Goal: Communication & Community: Answer question/provide support

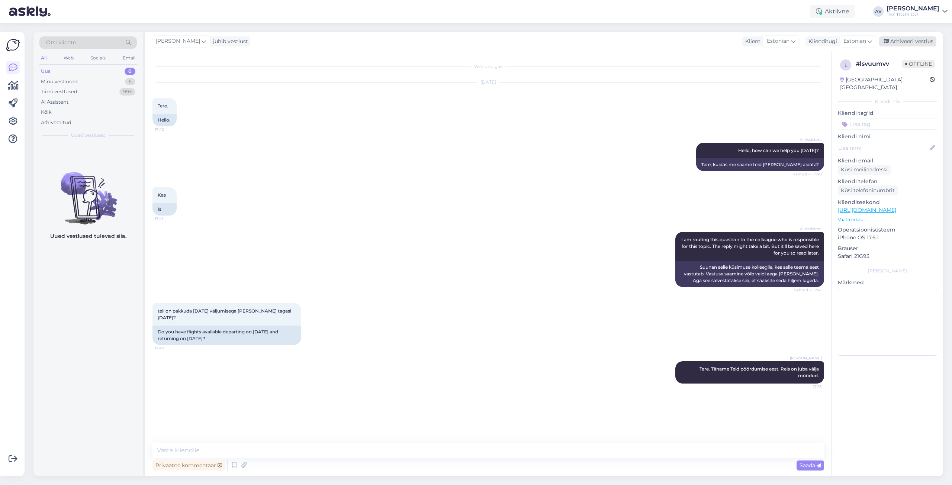
click at [897, 42] on div "Arhiveeri vestlus" at bounding box center [907, 41] width 57 height 10
click at [74, 79] on div "Minu vestlused" at bounding box center [59, 81] width 37 height 7
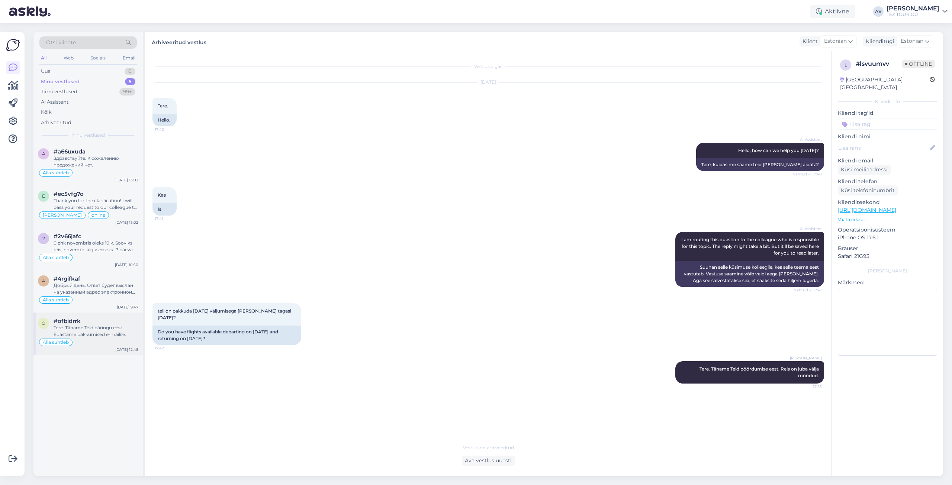
click at [90, 316] on div "o #ofbidrrk Tere. Täname Teid päringu eest. Edastame pakkumised e-mailile. Alla…" at bounding box center [87, 334] width 109 height 42
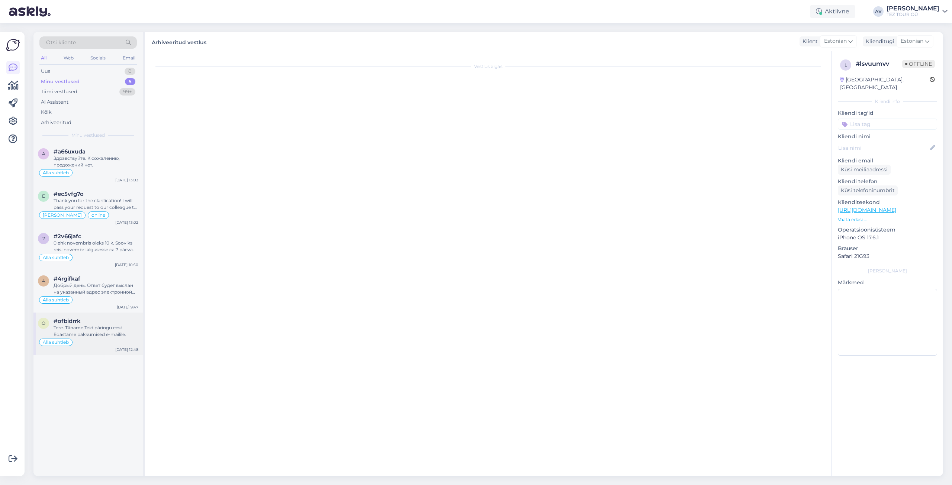
scroll to position [121, 0]
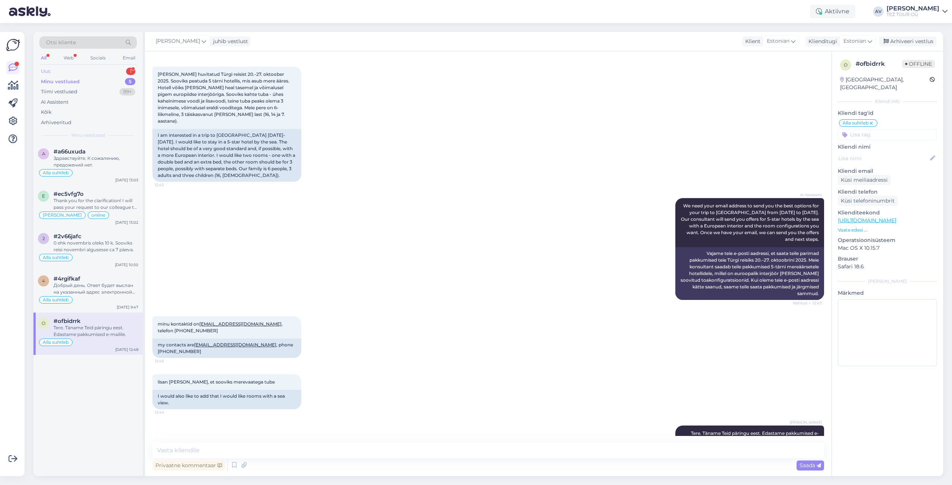
click at [56, 72] on div "Uus 1" at bounding box center [87, 71] width 97 height 10
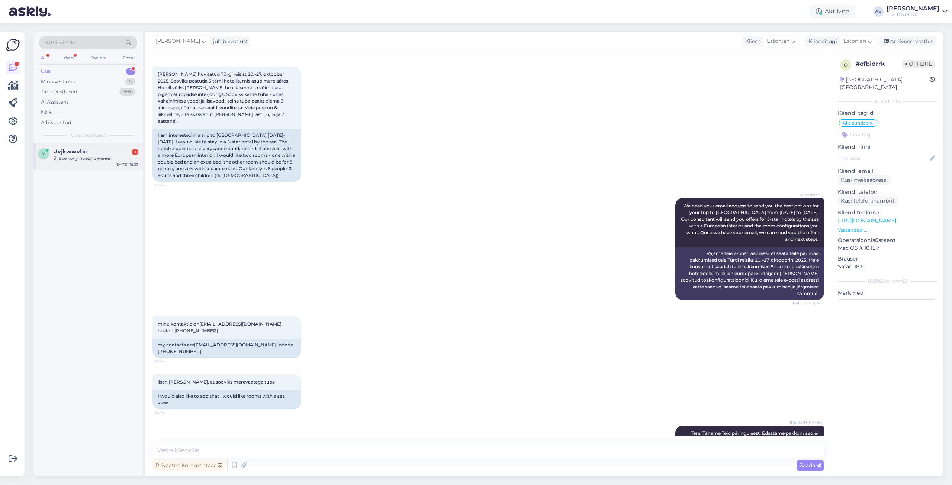
click at [81, 164] on div "v #vjkwwvbc 3 3) все хочу предложения [DATE] 18:33" at bounding box center [87, 156] width 109 height 27
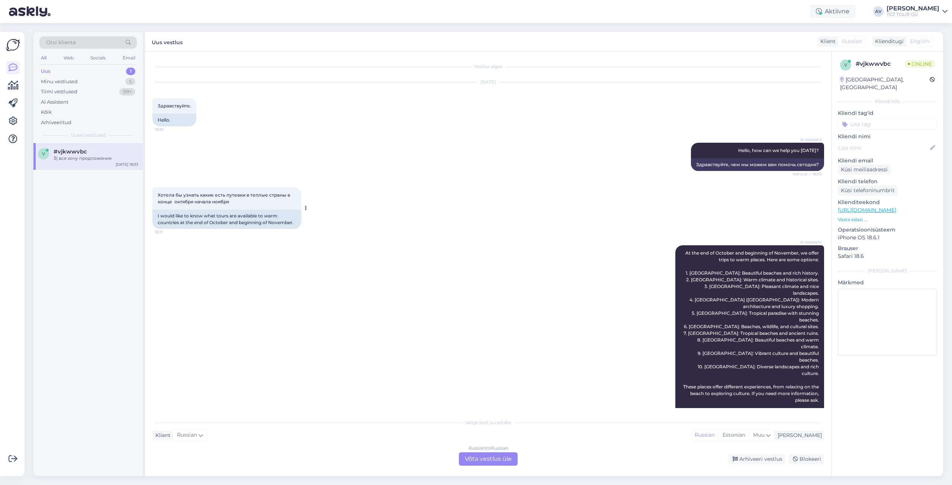
scroll to position [543, 0]
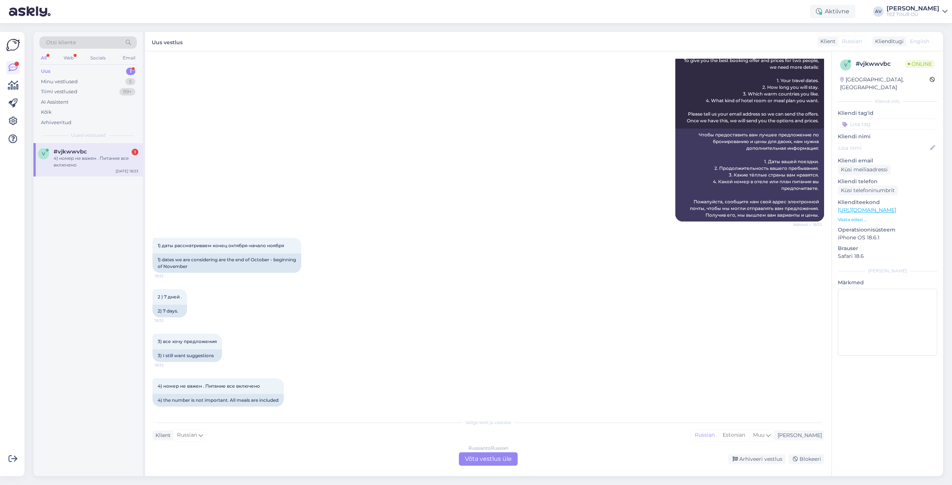
click at [491, 459] on div "Russian to Russian Võta vestlus üle" at bounding box center [488, 458] width 59 height 13
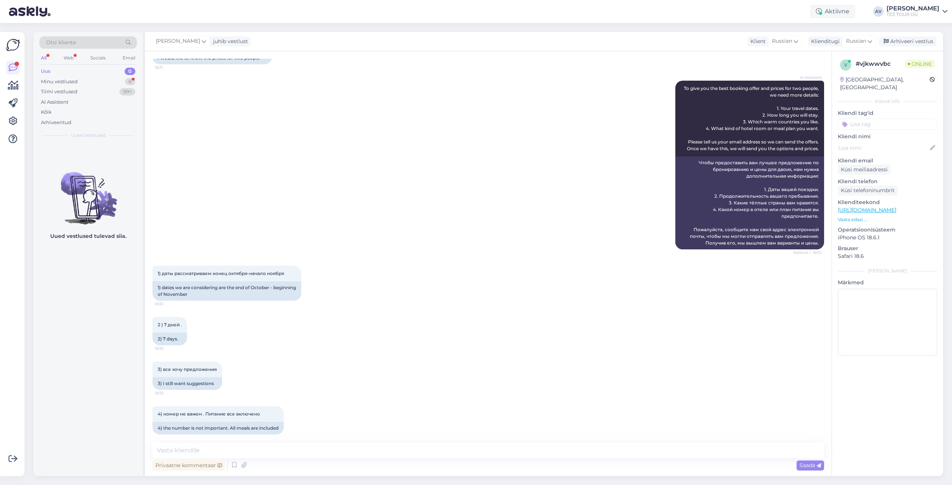
click at [857, 119] on input at bounding box center [887, 124] width 99 height 11
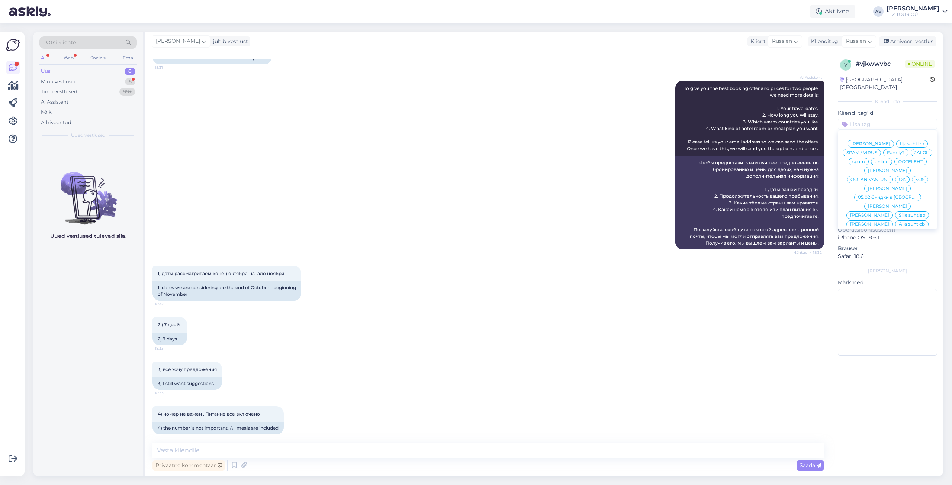
click at [859, 219] on div "[PERSON_NAME] suhtleb Ilja suhtleb SPAM / VIRUS Family? JÄLGI! spam online OOTE…" at bounding box center [887, 179] width 99 height 99
click at [898, 222] on span "Alla suhtleb" at bounding box center [911, 224] width 26 height 4
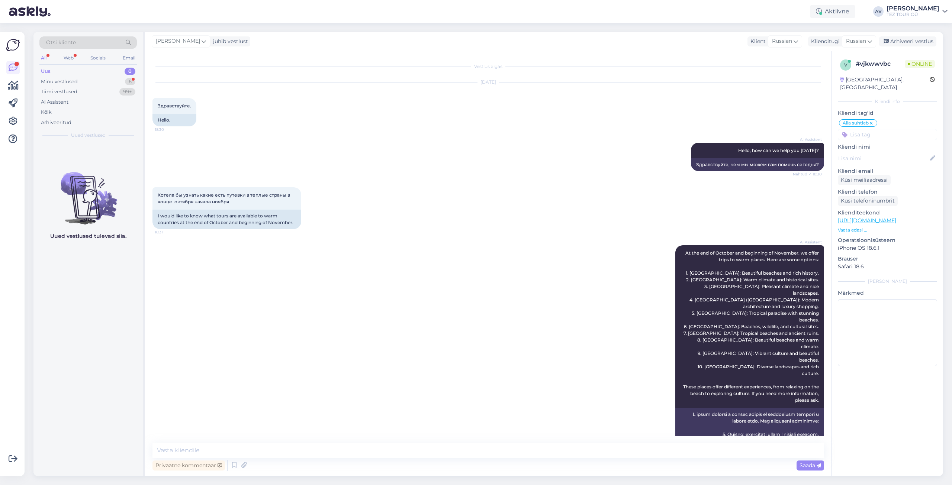
scroll to position [547, 0]
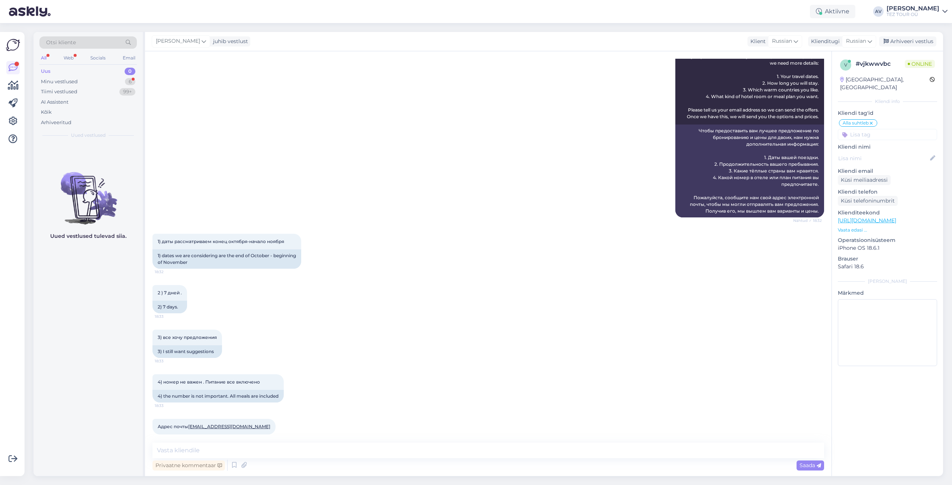
click at [756, 420] on div "Адрес почты [EMAIL_ADDRESS][DOMAIN_NAME] 18:33" at bounding box center [487, 427] width 671 height 32
click at [289, 451] on textarea at bounding box center [487, 451] width 671 height 16
click at [177, 449] on textarea "Преддложение выслано." at bounding box center [487, 451] width 671 height 16
type textarea "Предложение выслано."
click at [811, 464] on span "Saada" at bounding box center [810, 465] width 22 height 7
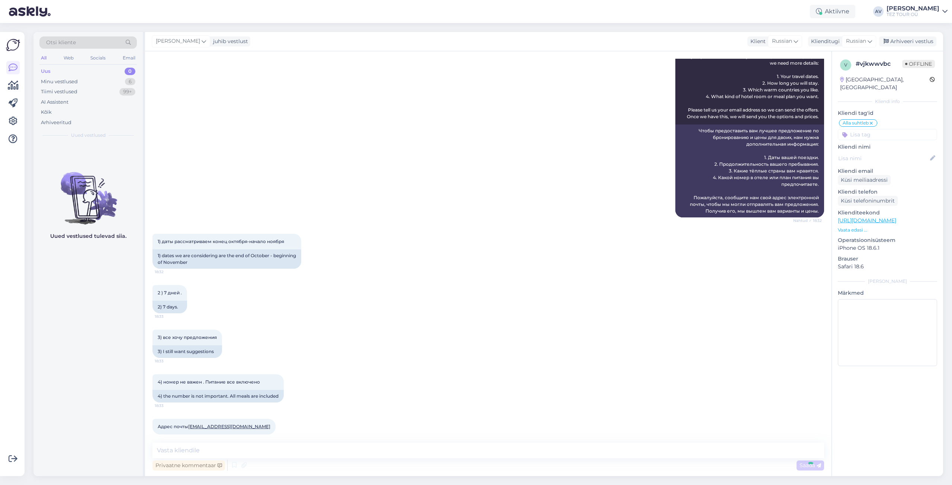
scroll to position [579, 0]
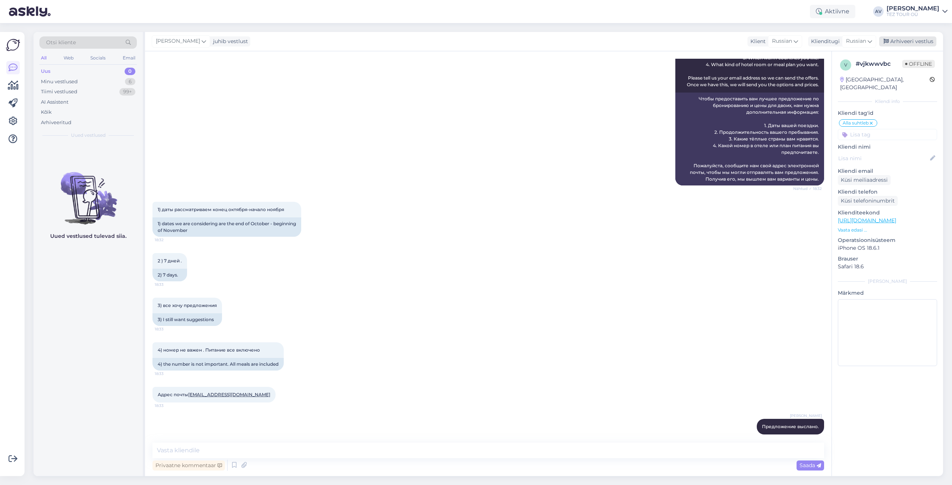
click at [919, 41] on div "Arhiveeri vestlus" at bounding box center [907, 41] width 57 height 10
click at [64, 82] on div "Minu vestlused" at bounding box center [59, 81] width 37 height 7
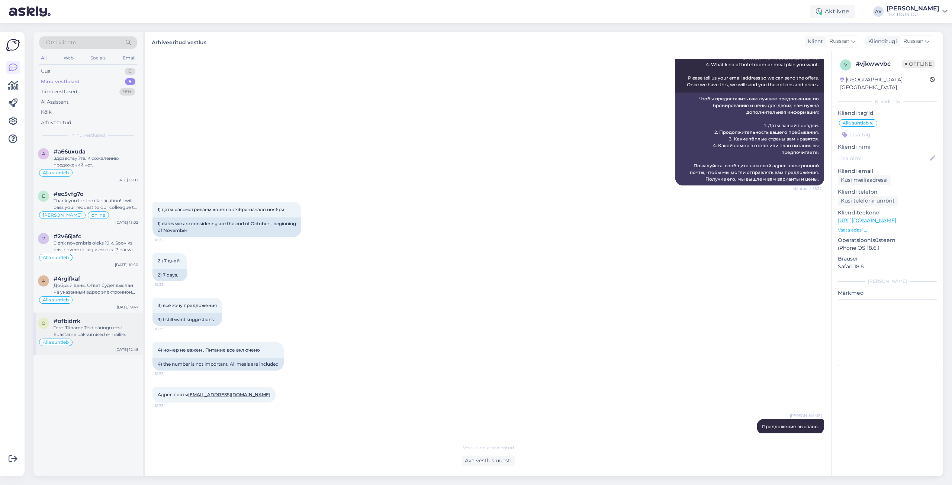
click at [79, 330] on div "Tere. Täname Teid päringu eest. Edastame pakkumised e-mailile." at bounding box center [96, 331] width 85 height 13
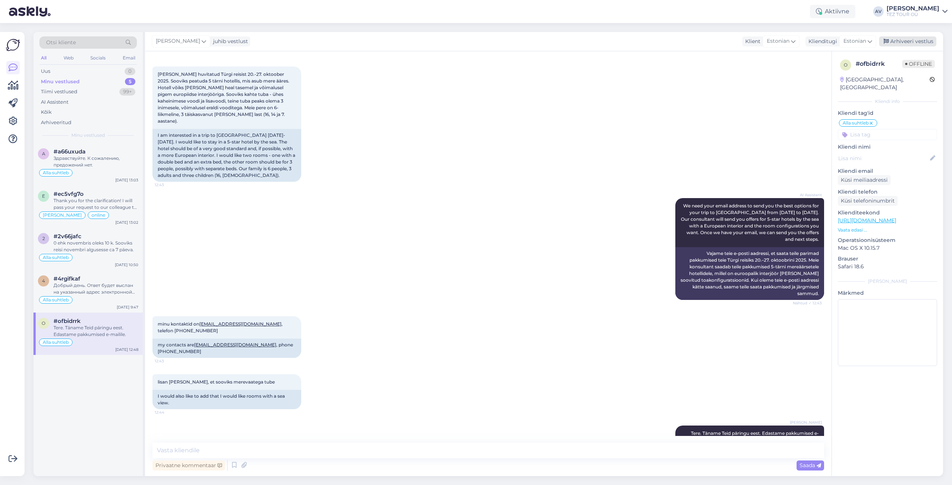
click at [923, 39] on div "Arhiveeri vestlus" at bounding box center [907, 41] width 57 height 10
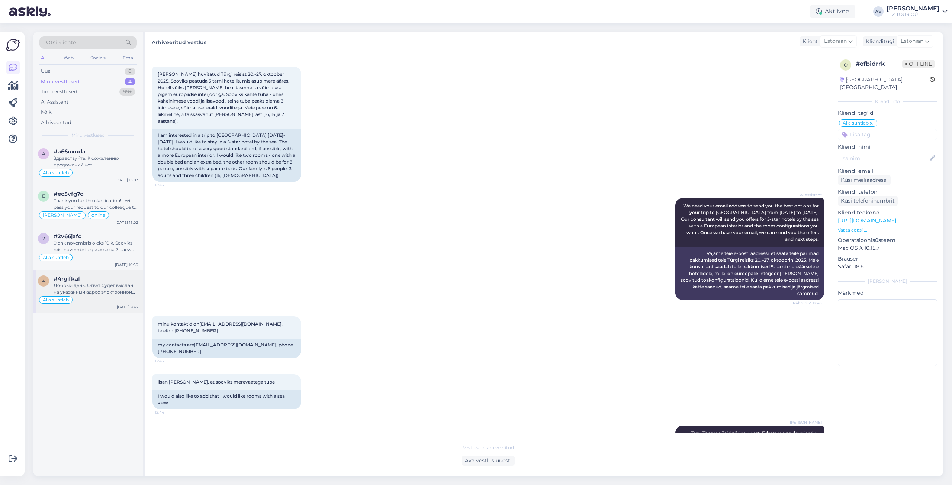
click at [87, 284] on div "Добрый день. Ответ будет выслан на указанный адрес электронной почты." at bounding box center [96, 288] width 85 height 13
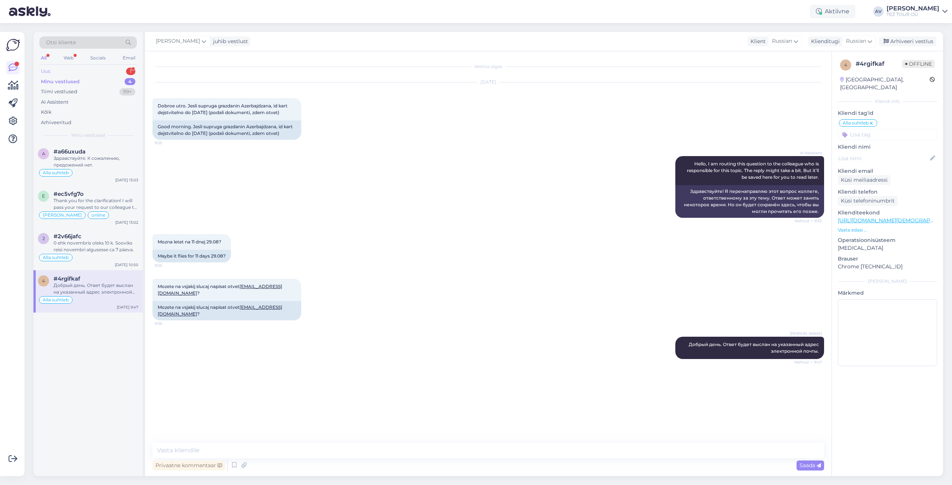
click at [52, 71] on div "Uus 1" at bounding box center [87, 71] width 97 height 10
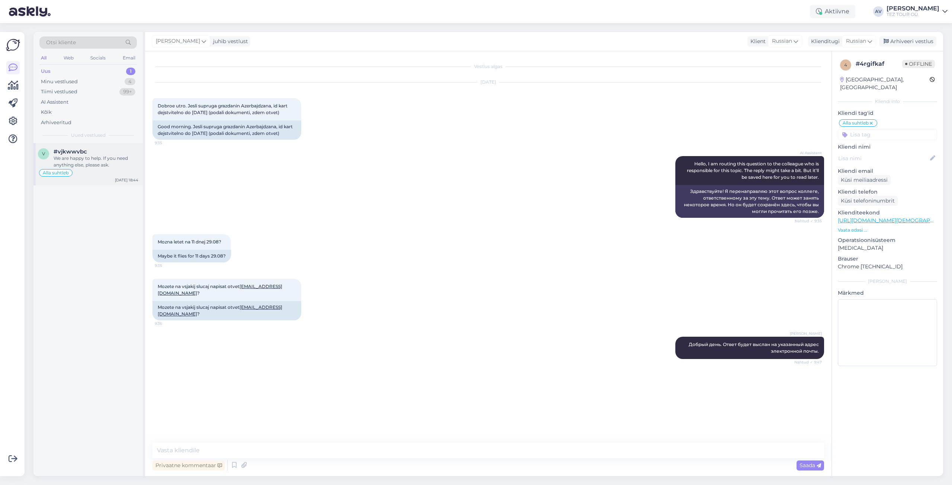
click at [87, 165] on div "We are happy to help. If you need anything else, please ask." at bounding box center [96, 161] width 85 height 13
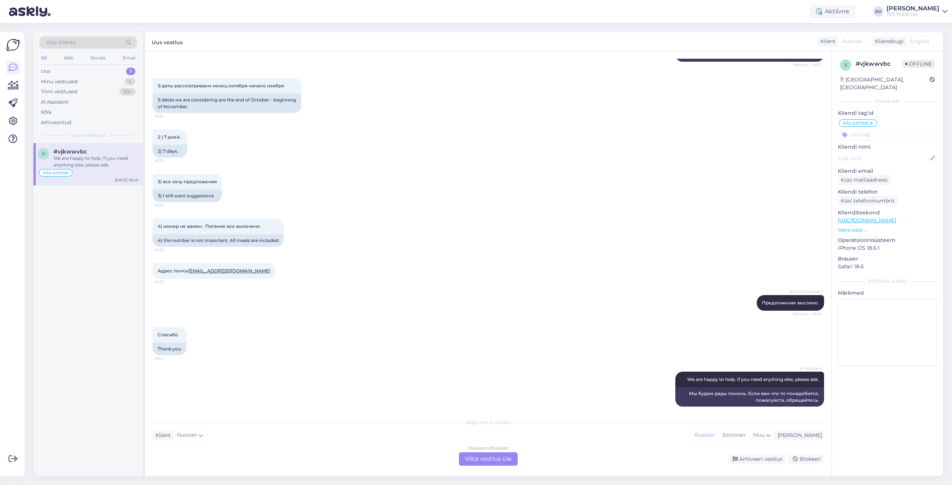
click at [488, 455] on div "Russian to Russian Võta vestlus üle" at bounding box center [488, 458] width 59 height 13
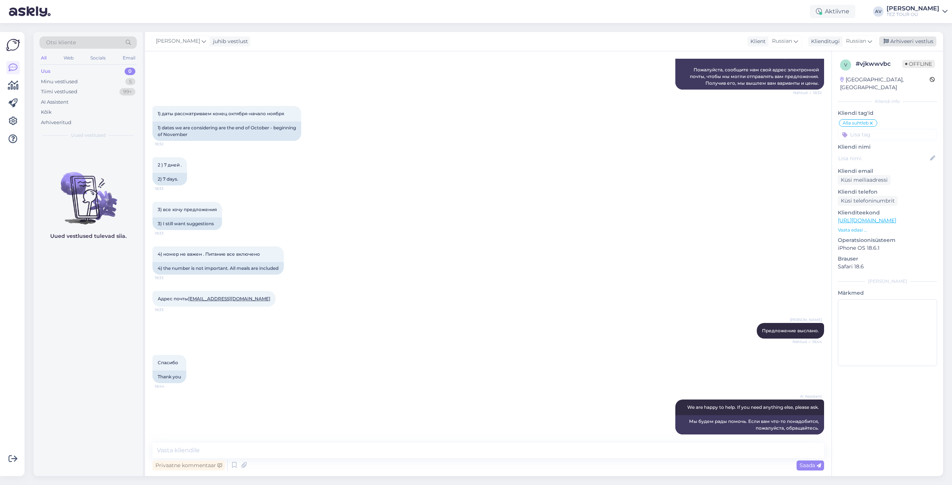
click at [894, 42] on div "Arhiveeri vestlus" at bounding box center [907, 41] width 57 height 10
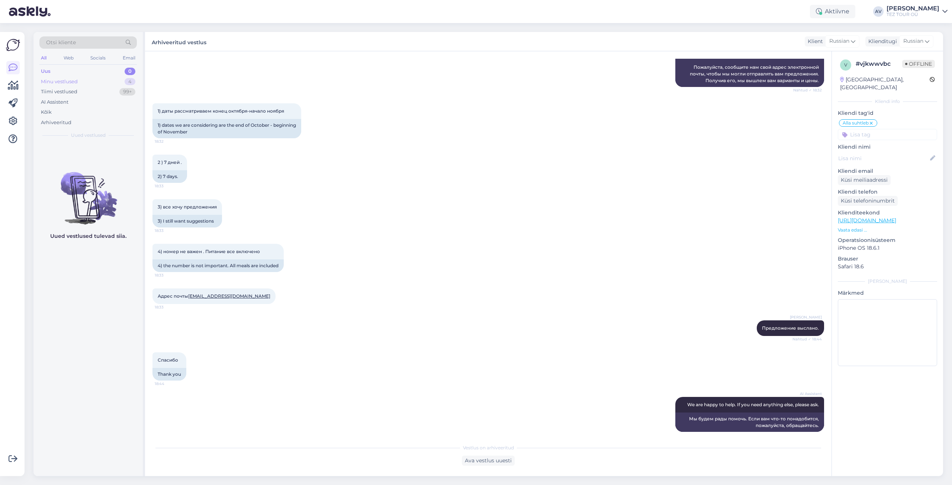
click at [54, 81] on div "Minu vestlused" at bounding box center [59, 81] width 37 height 7
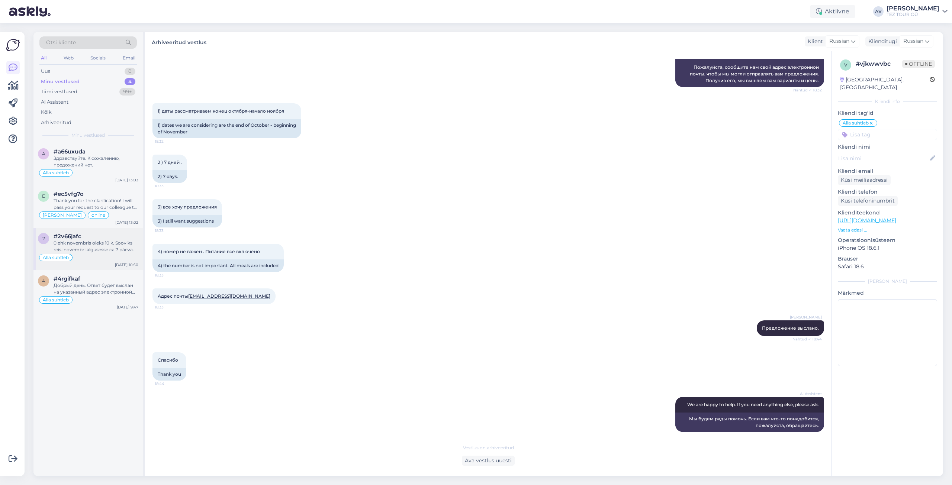
click at [68, 244] on div "0 ehk novembris oleks 10 k. Sooviks reisi novembri algusesse ca 7 päeva." at bounding box center [96, 246] width 85 height 13
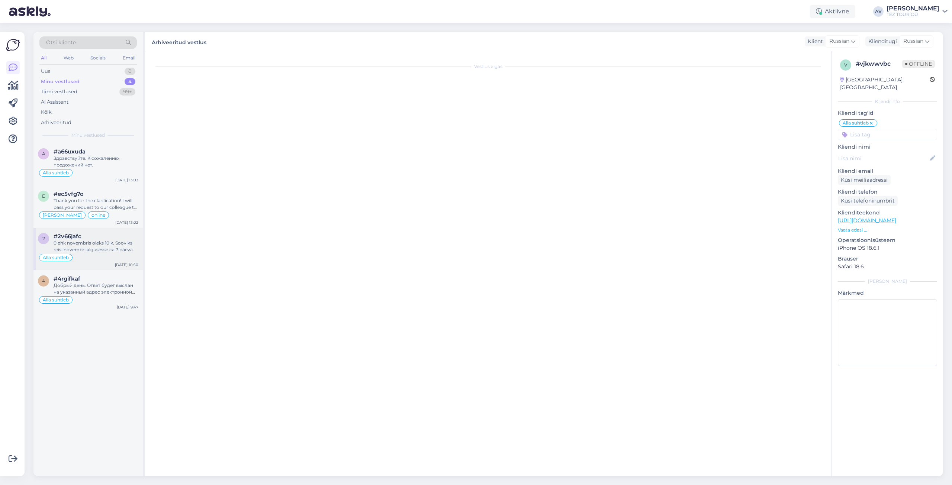
scroll to position [74, 0]
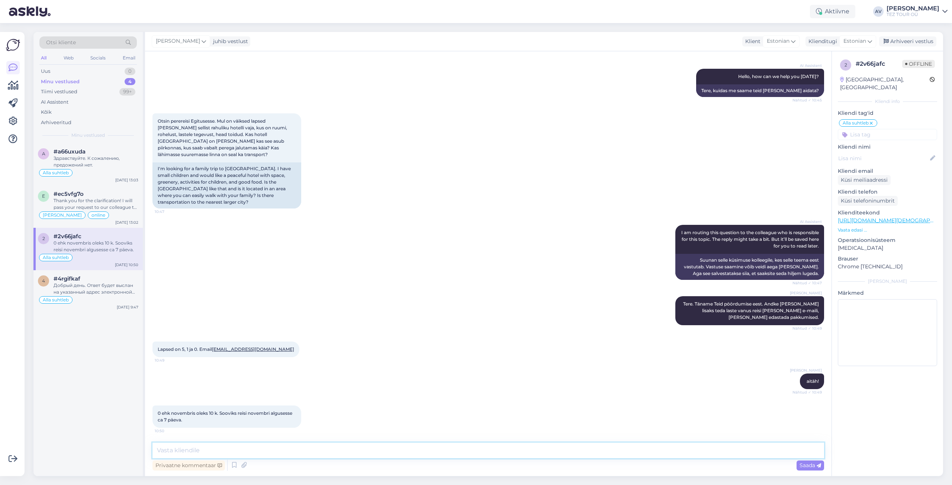
click at [361, 448] on textarea at bounding box center [487, 451] width 671 height 16
type textarea "Pakkumised edastaud."
click at [811, 467] on span "Saada" at bounding box center [810, 465] width 22 height 7
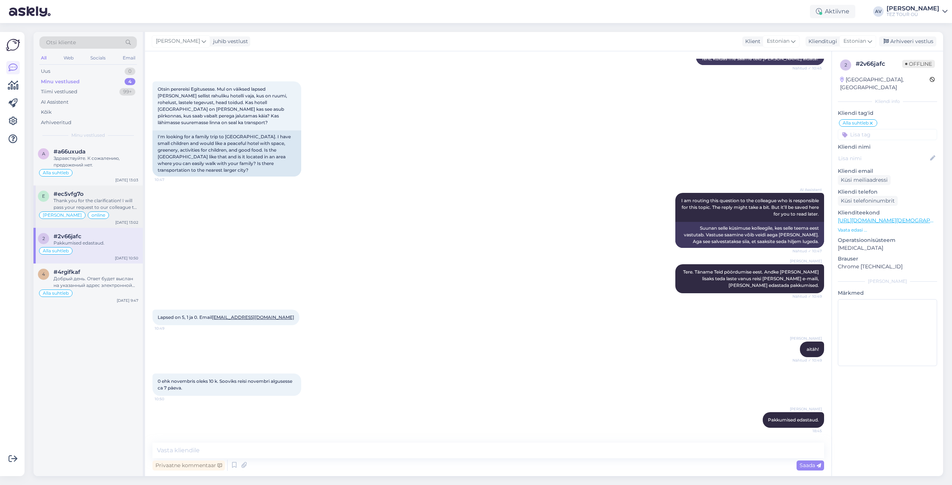
click at [102, 201] on div "Thank you for the clarification! I will pass your request to our colleague to c…" at bounding box center [96, 203] width 85 height 13
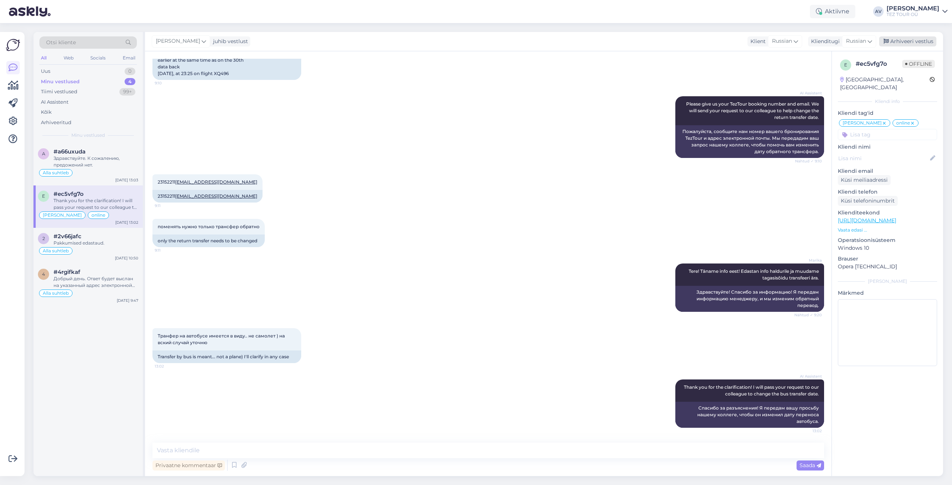
click at [923, 41] on div "Arhiveeri vestlus" at bounding box center [907, 41] width 57 height 10
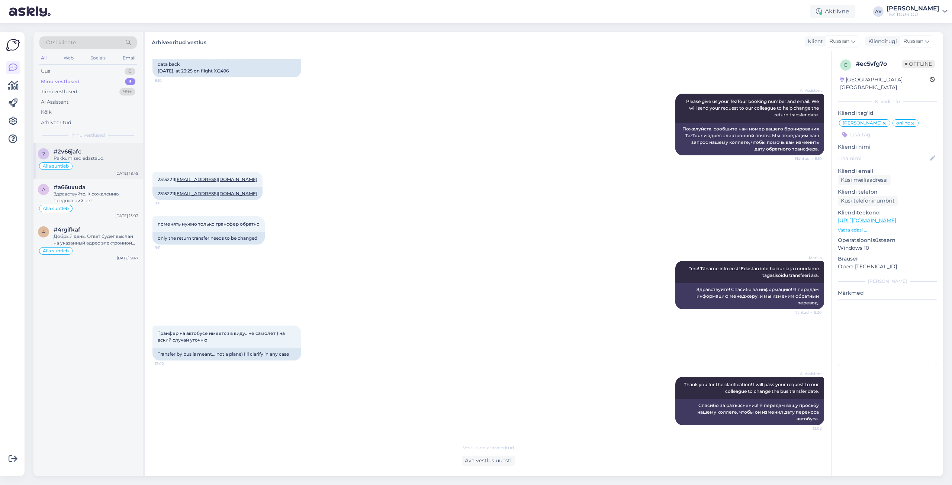
click at [112, 156] on div "Pakkumised edastaud." at bounding box center [96, 158] width 85 height 7
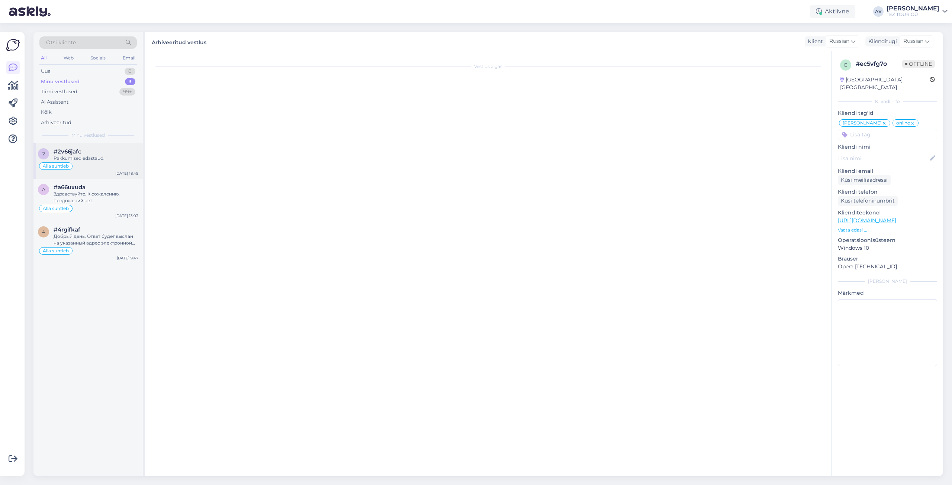
scroll to position [106, 0]
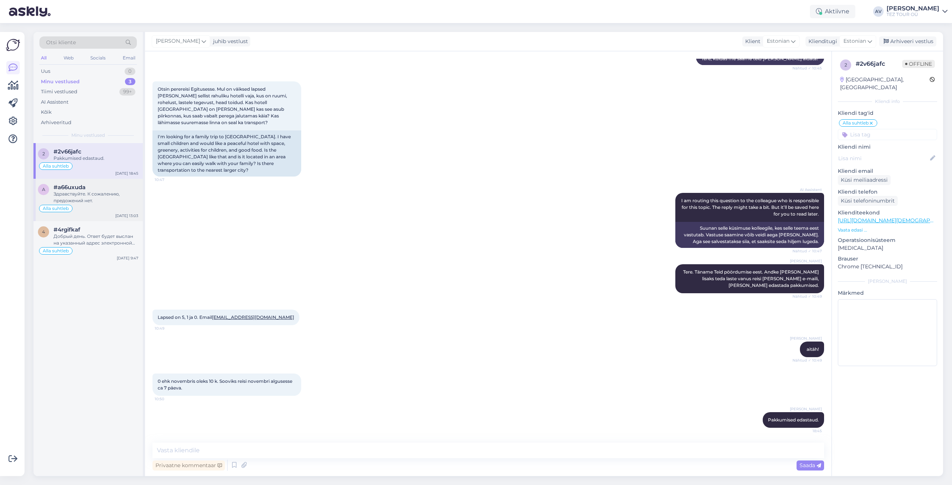
click at [110, 195] on div "Здравствуйте. К сожалению, предожений нет." at bounding box center [96, 197] width 85 height 13
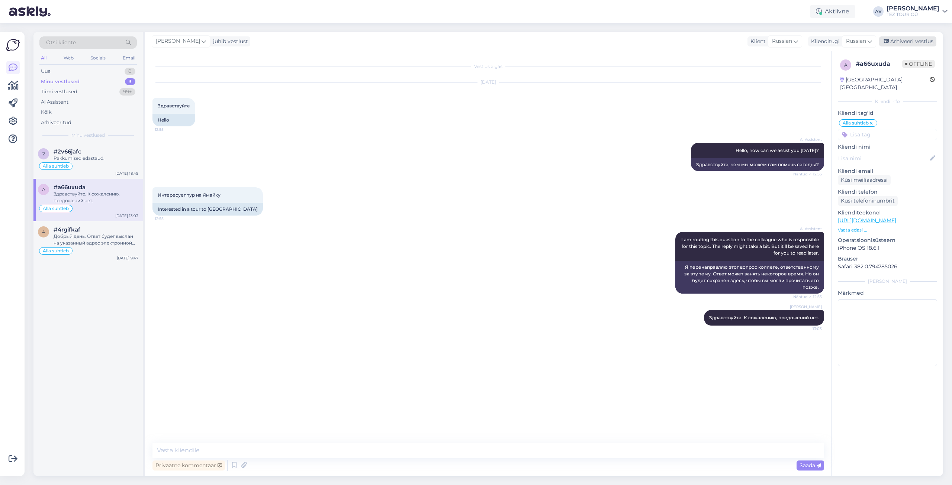
click at [901, 42] on div "Arhiveeri vestlus" at bounding box center [907, 41] width 57 height 10
